Goal: Navigation & Orientation: Find specific page/section

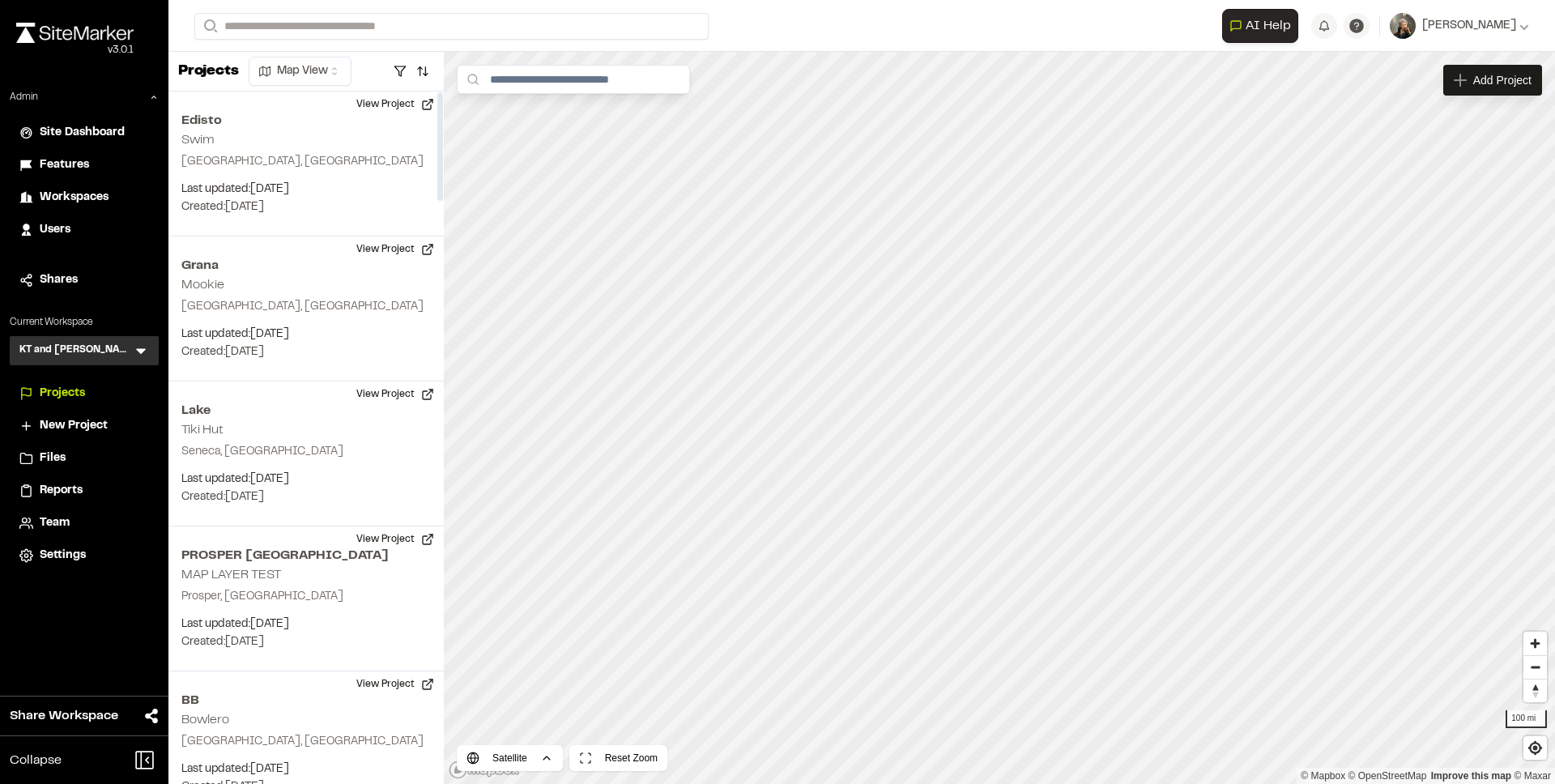
click at [131, 363] on div "KT and [PERSON_NAME]" at bounding box center [84, 350] width 149 height 29
click at [138, 354] on icon at bounding box center [141, 350] width 16 height 16
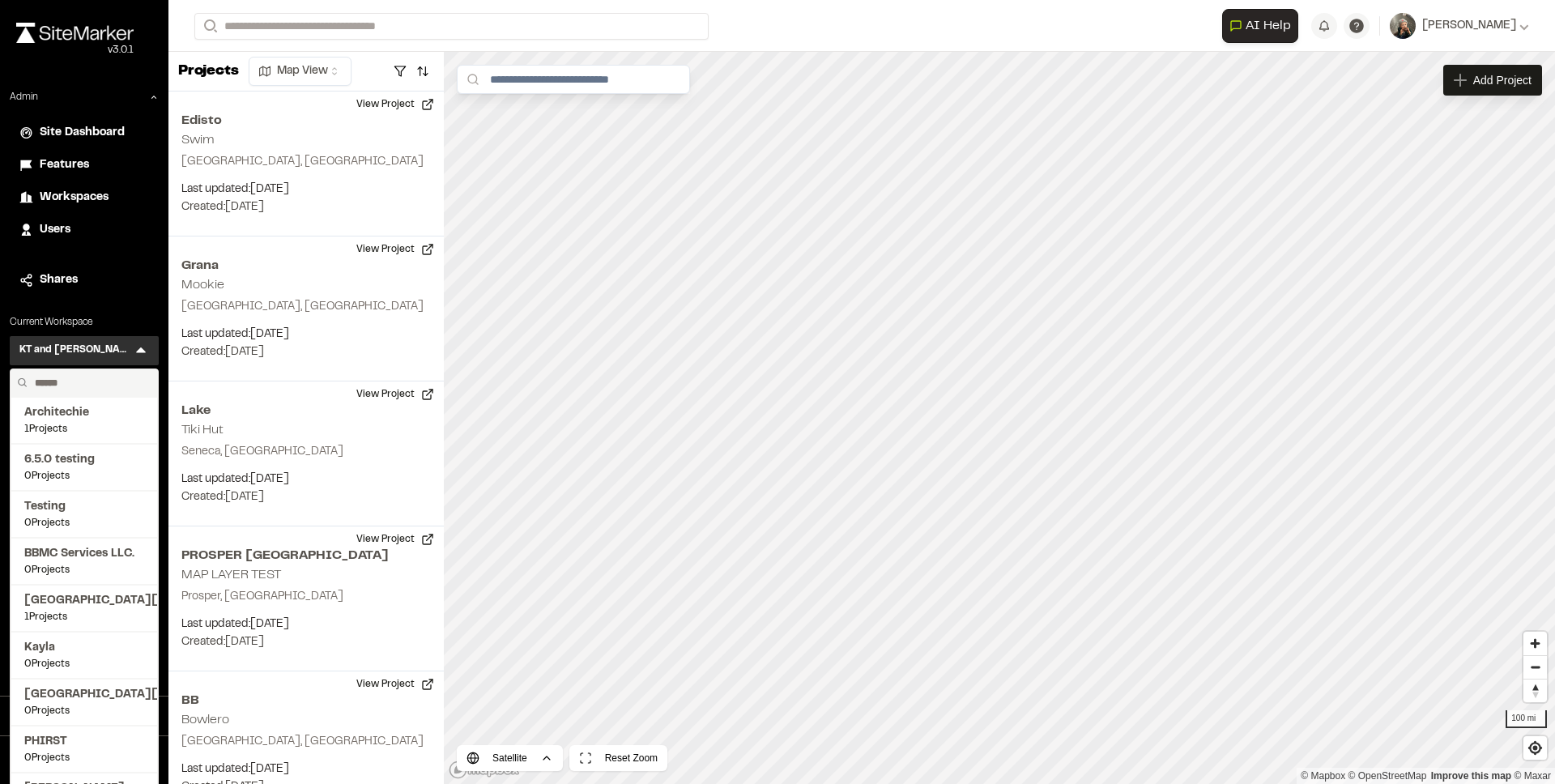
click at [86, 377] on input "text" at bounding box center [89, 384] width 123 height 28
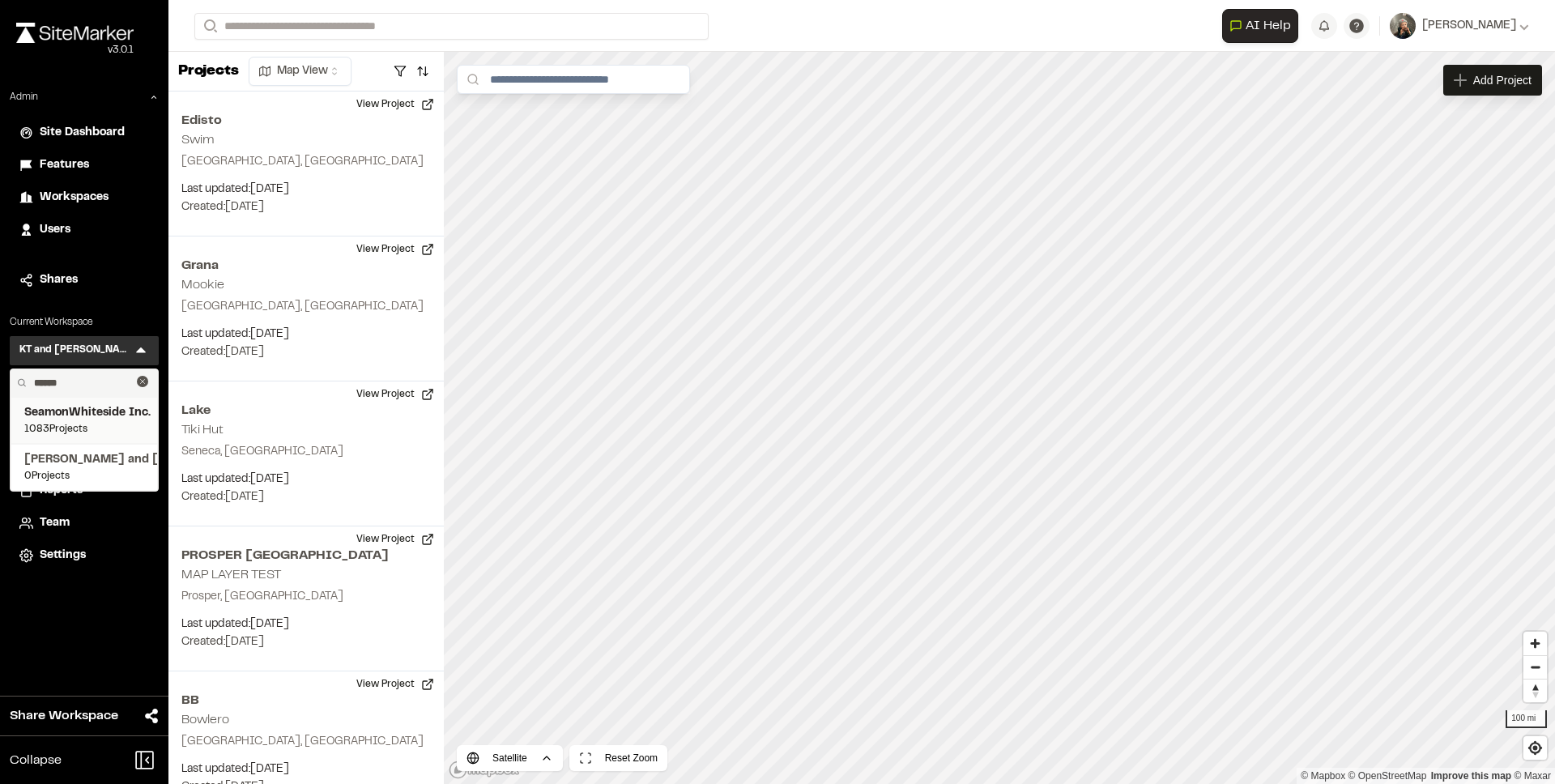
type input "******"
click at [74, 422] on span "1083 Projects" at bounding box center [84, 429] width 120 height 15
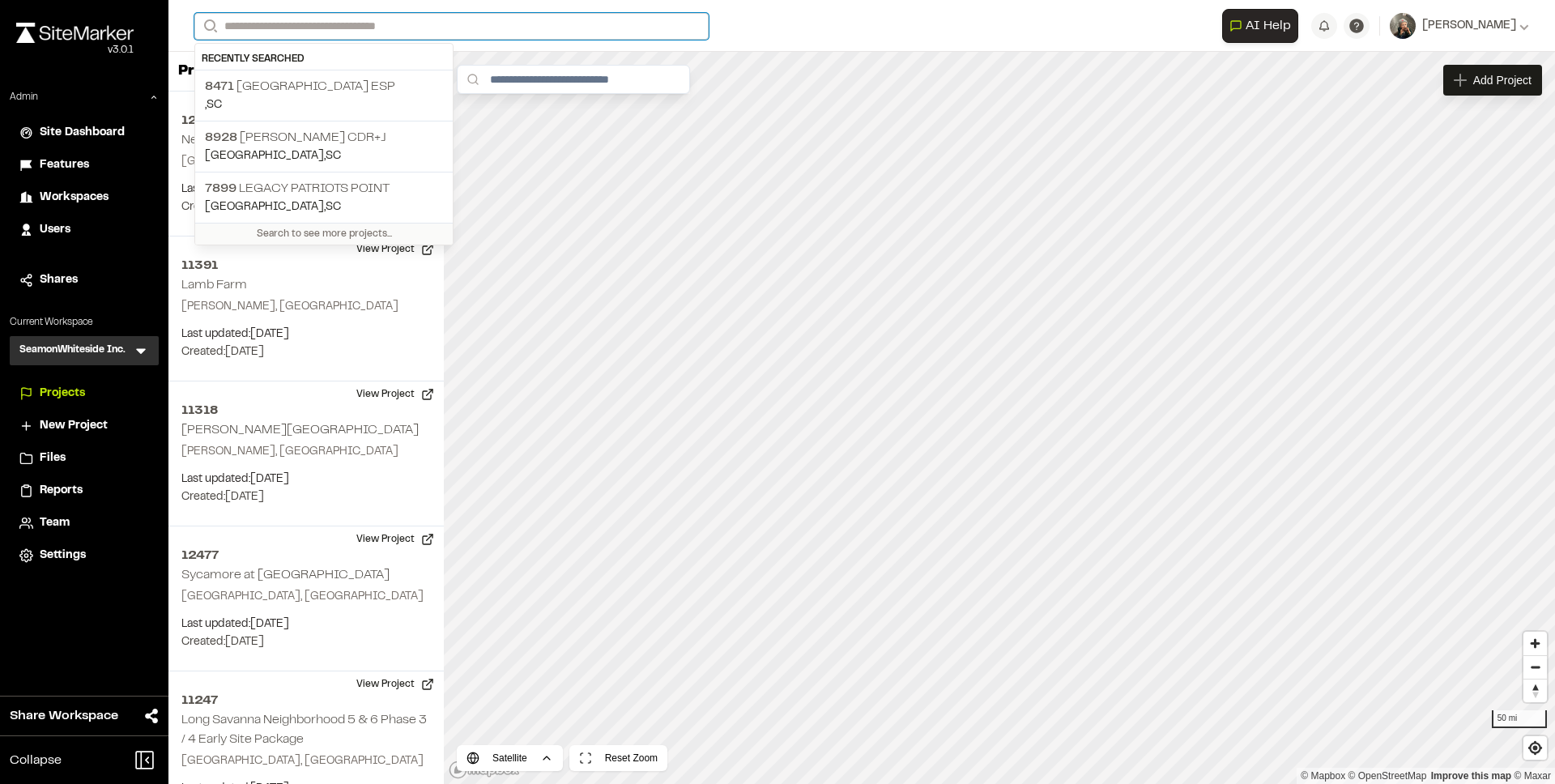
click at [331, 28] on input "Search" at bounding box center [452, 26] width 514 height 27
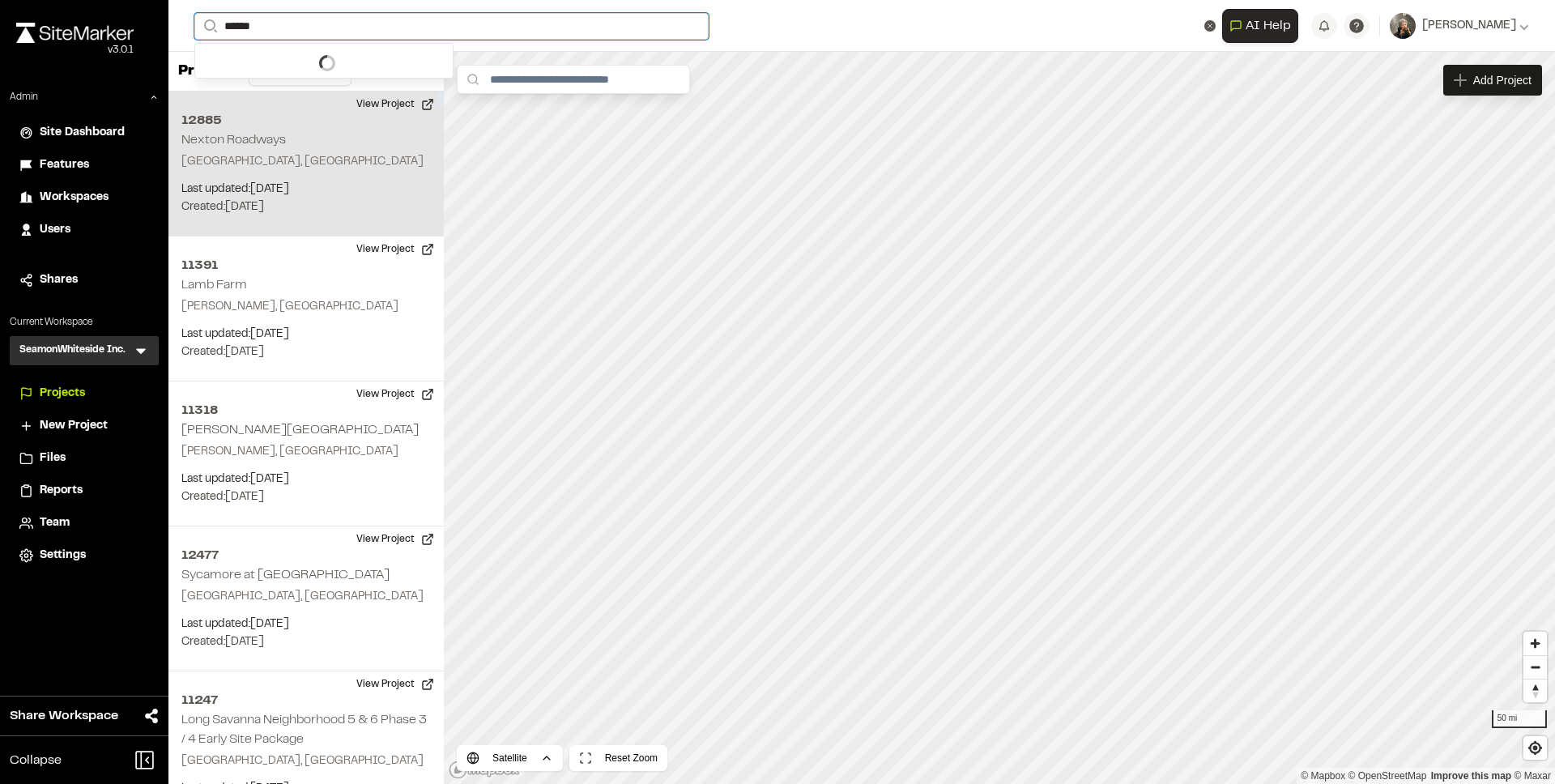
type input "******"
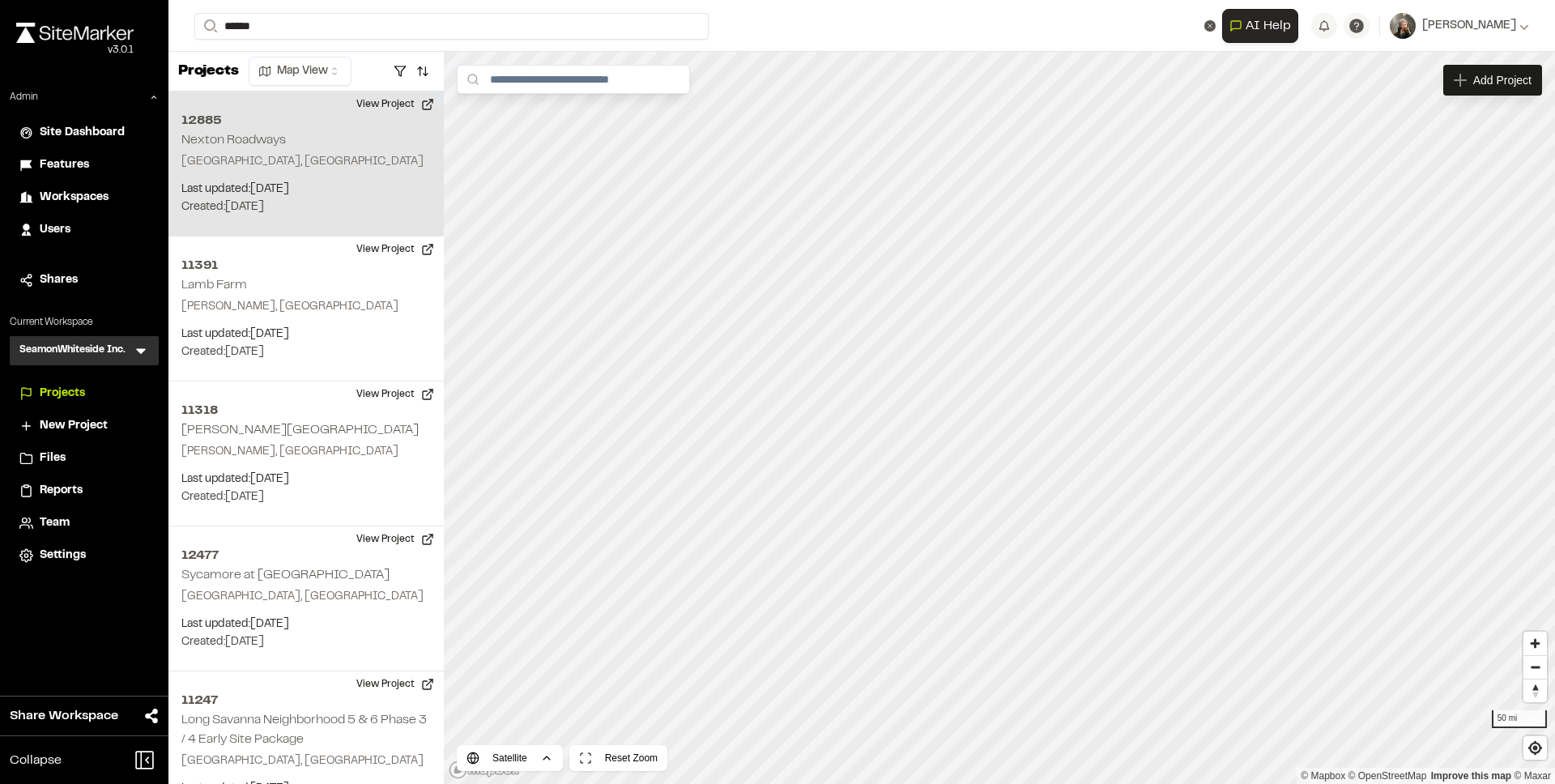
click at [178, 121] on div "[STREET_ADDRESS] Last updated: [DATE] Budget: $ Created: [DATE] Projected Compl…" at bounding box center [306, 164] width 276 height 145
click at [367, 102] on button "View Project" at bounding box center [395, 104] width 97 height 26
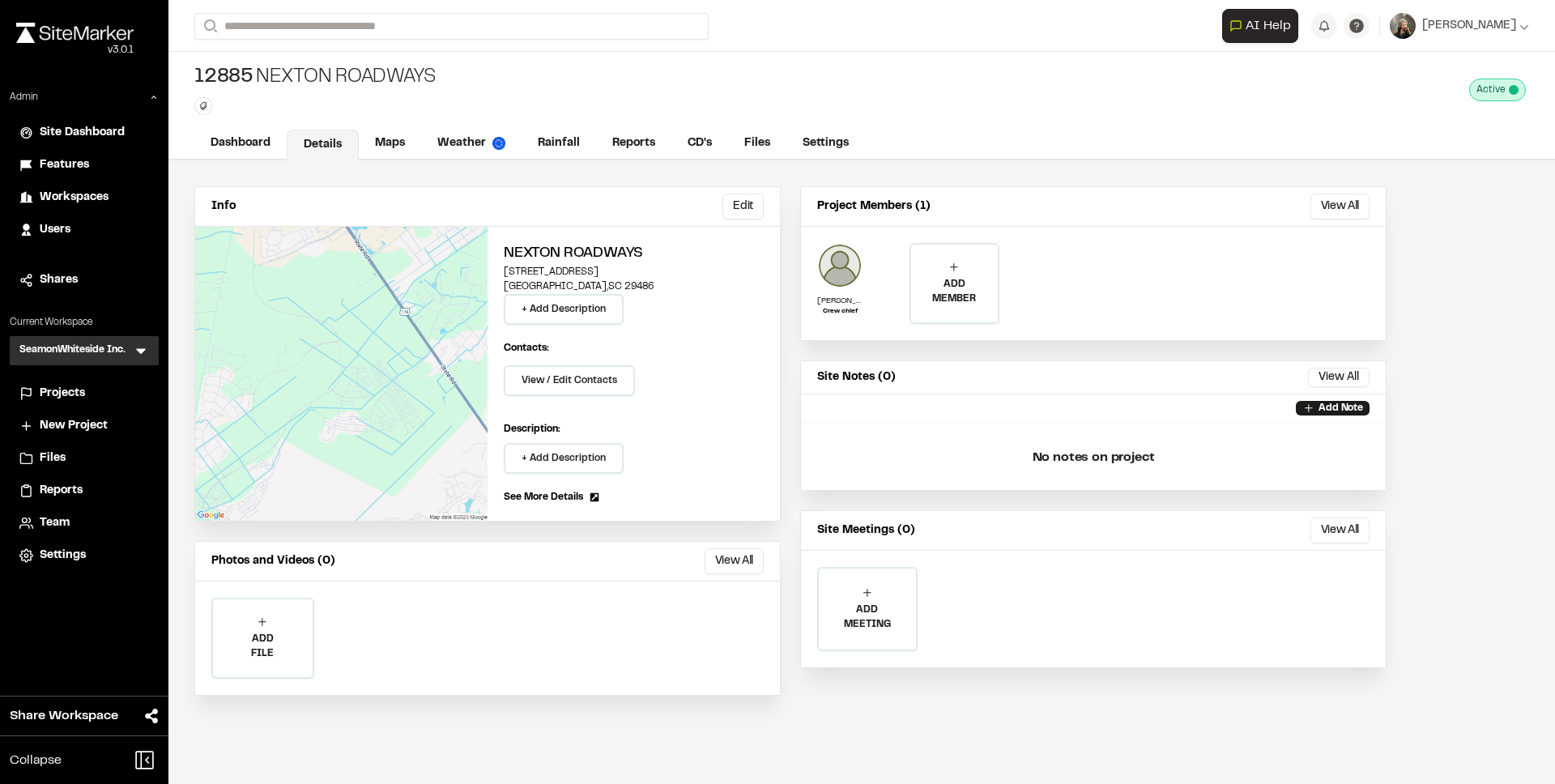
click at [77, 389] on span "Projects" at bounding box center [62, 393] width 46 height 18
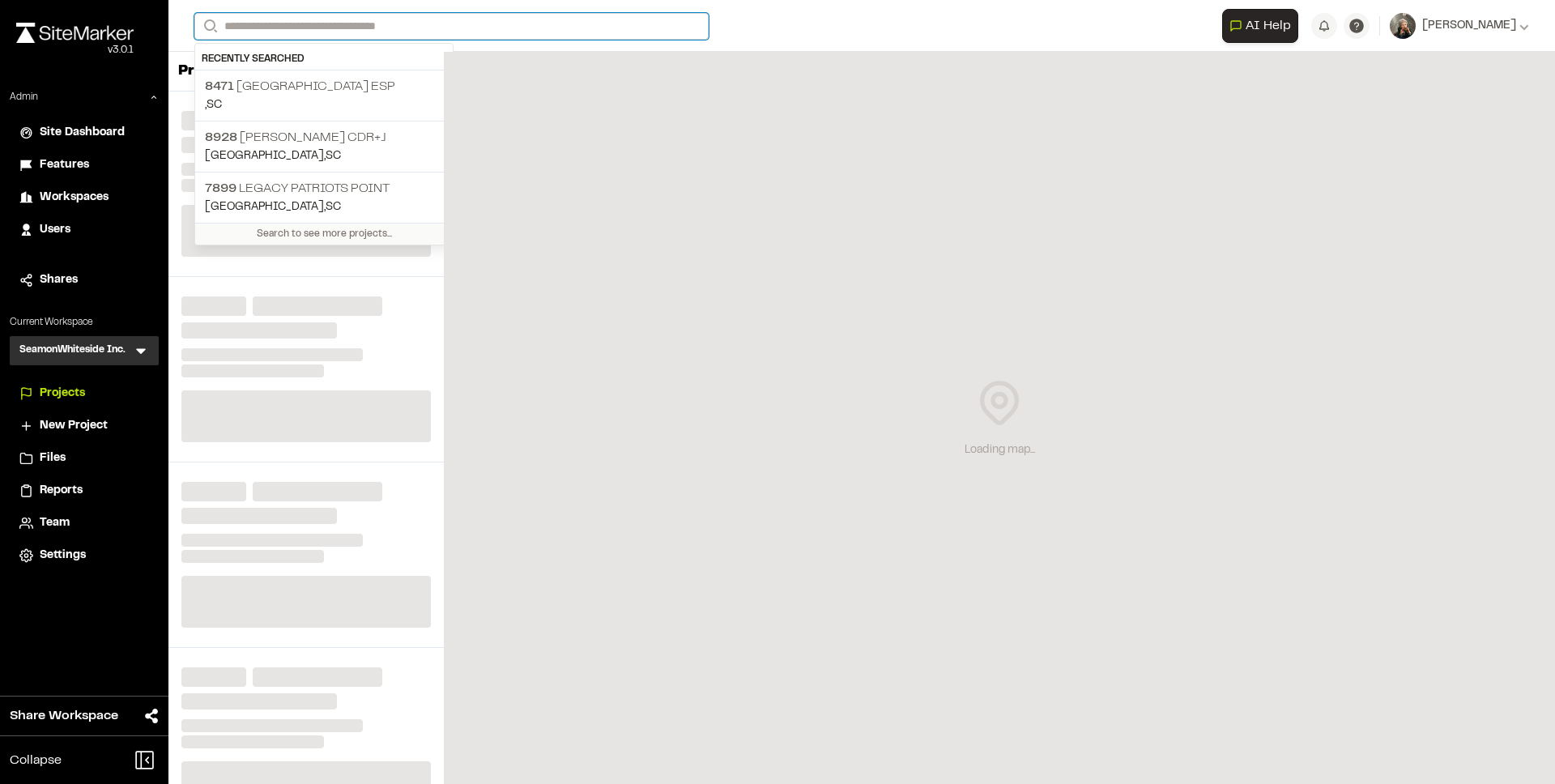
click at [370, 33] on input "Search" at bounding box center [452, 26] width 514 height 27
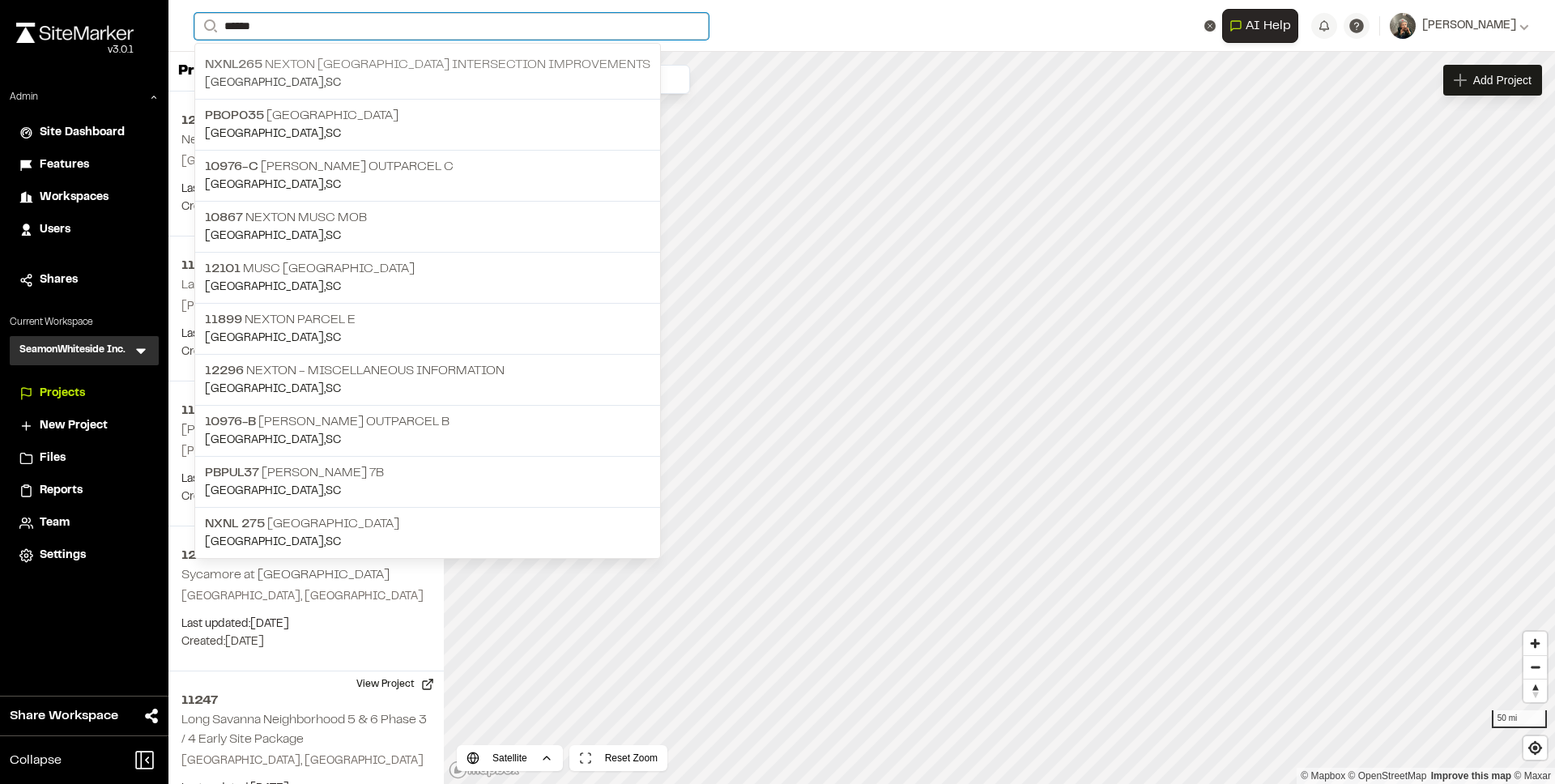
type input "******"
click at [381, 74] on p "NXNL265 Nexton Pkwy Brighton Park Blvd Intersection Improvements" at bounding box center [427, 64] width 445 height 20
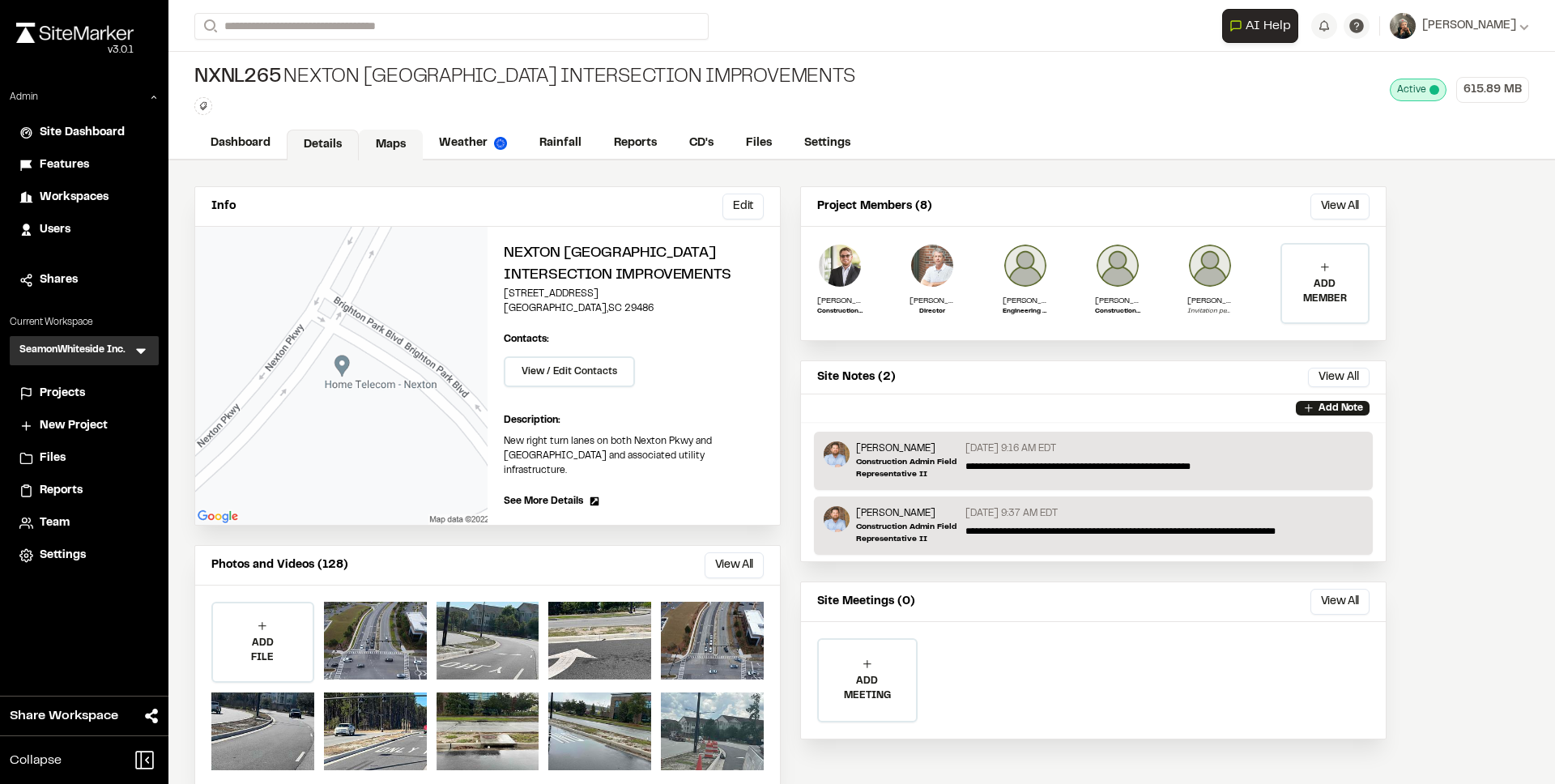
click at [395, 139] on link "Maps" at bounding box center [390, 144] width 64 height 31
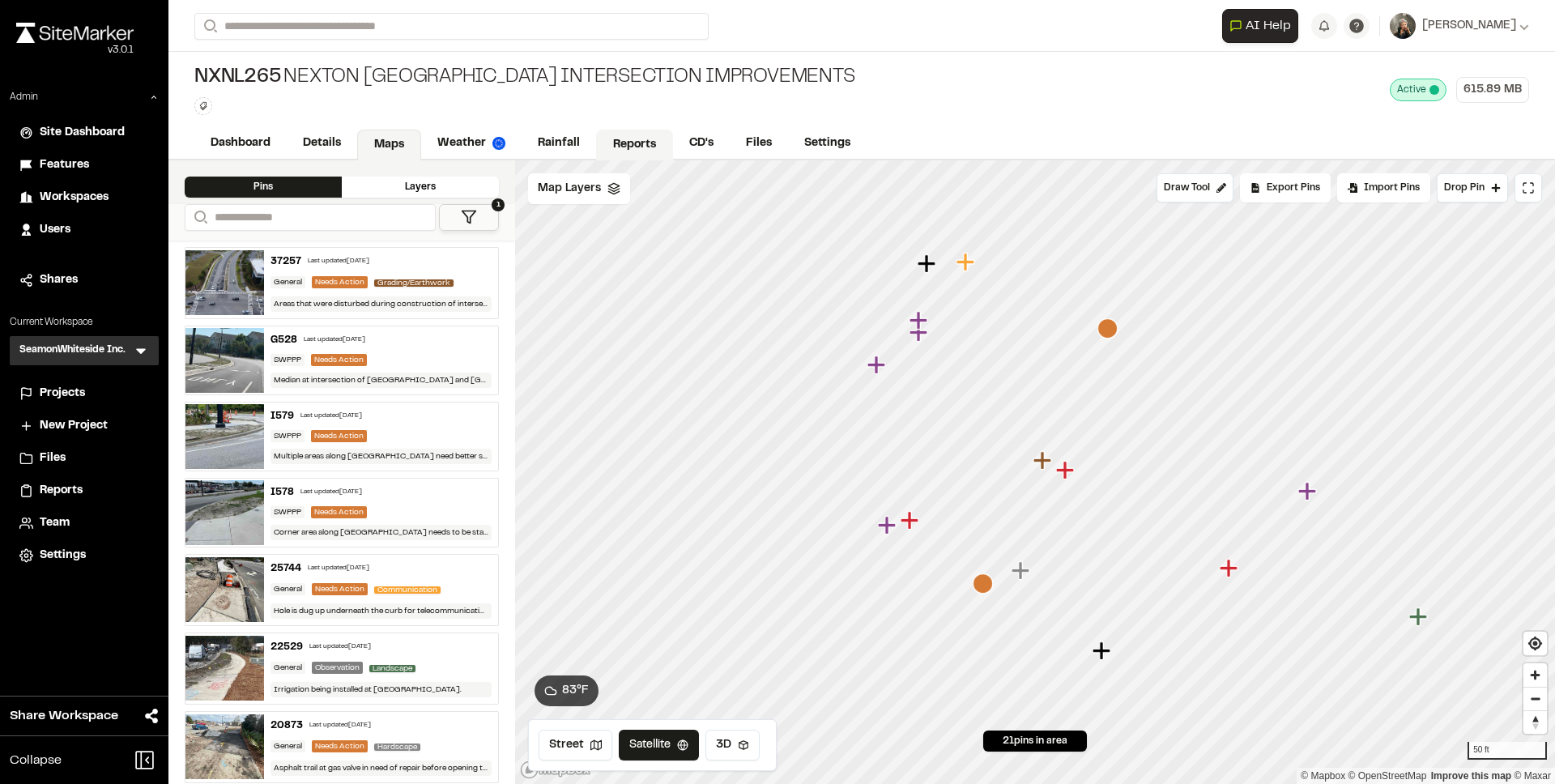
click at [614, 149] on link "Reports" at bounding box center [634, 144] width 77 height 31
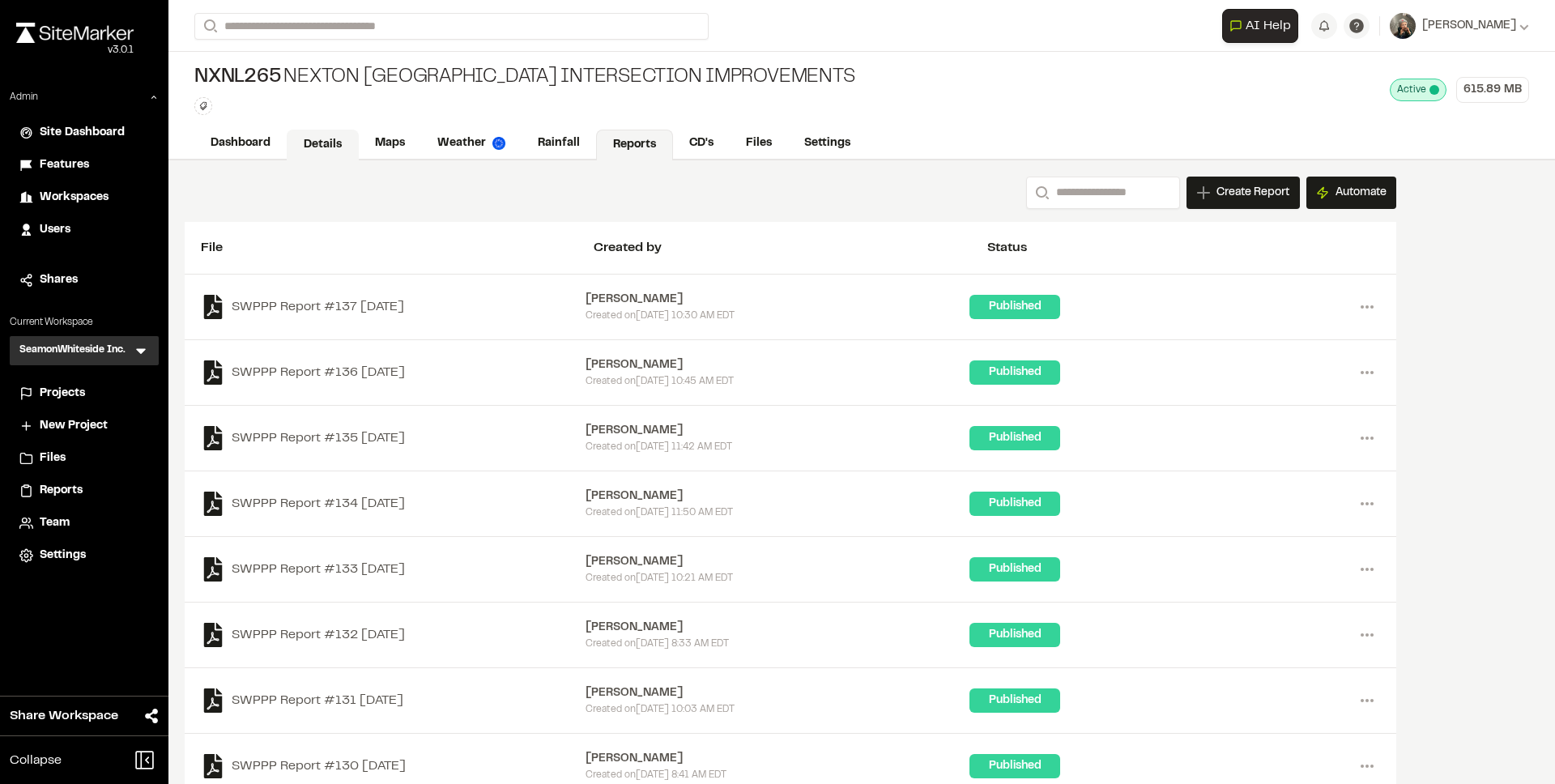
click at [300, 147] on link "Details" at bounding box center [322, 144] width 72 height 31
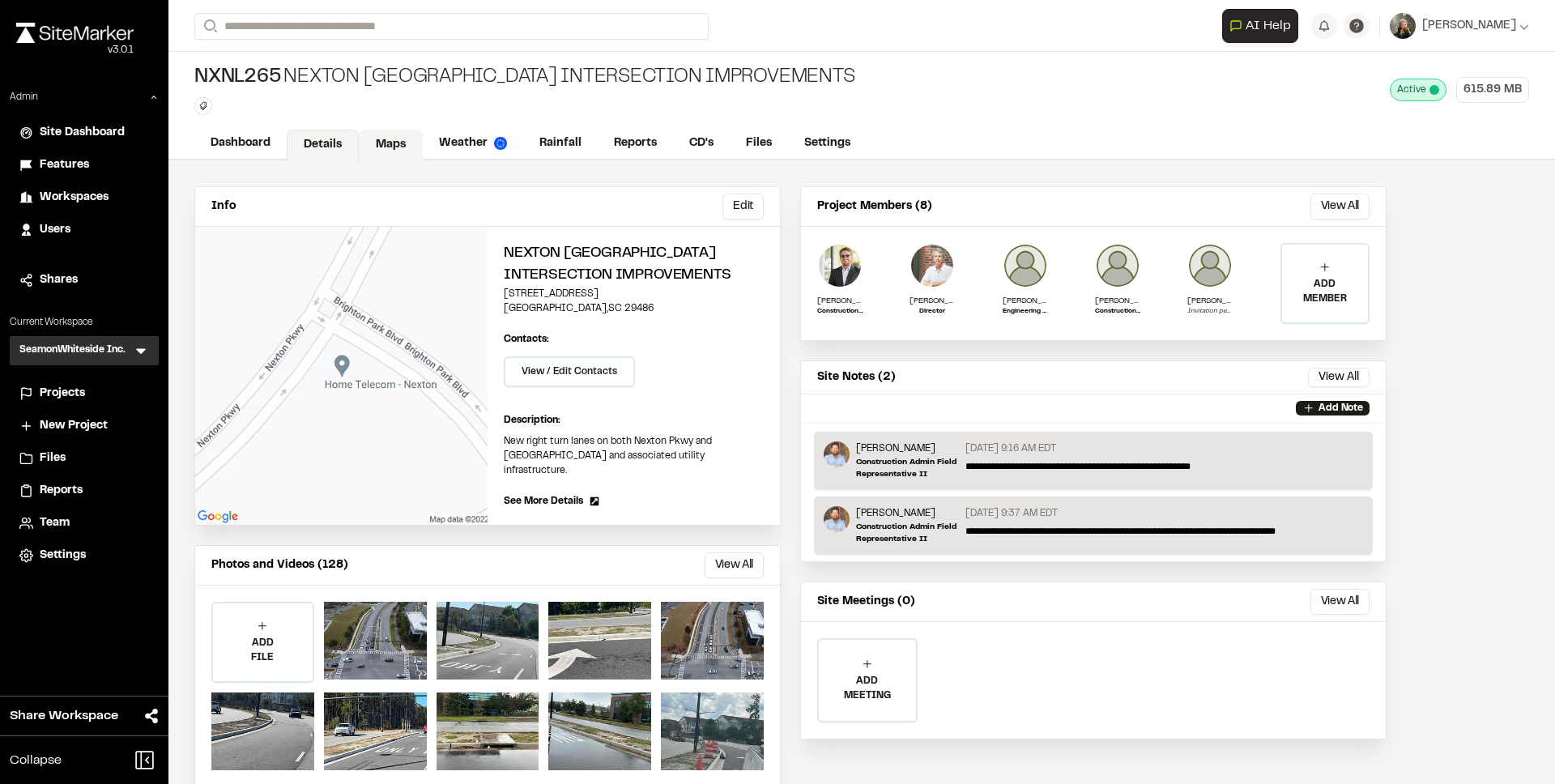
click at [377, 148] on link "Maps" at bounding box center [390, 144] width 64 height 31
